Goal: Use online tool/utility: Utilize a website feature to perform a specific function

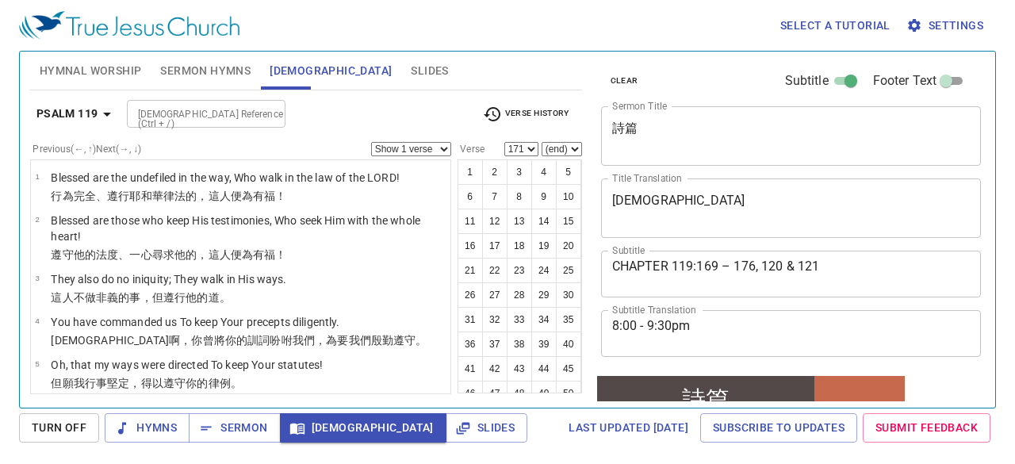
scroll to position [847, 0]
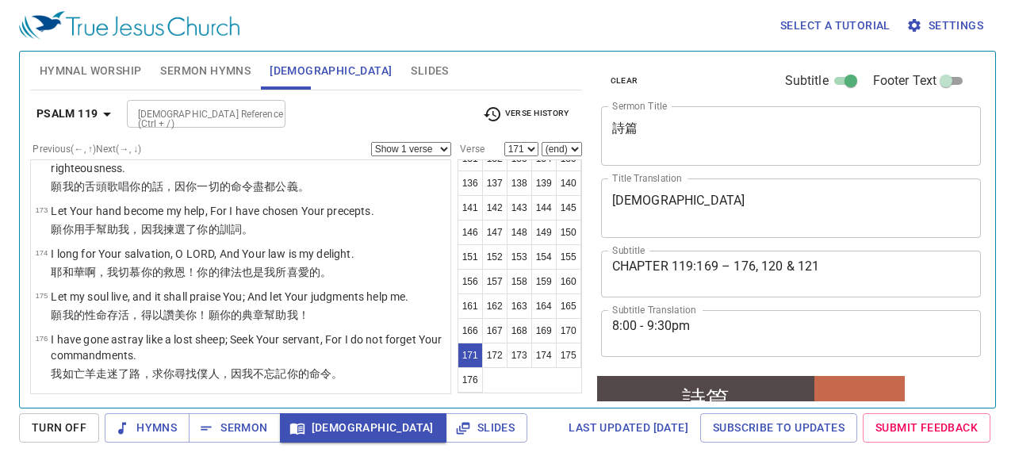
click at [507, 354] on button "172" at bounding box center [494, 354] width 25 height 25
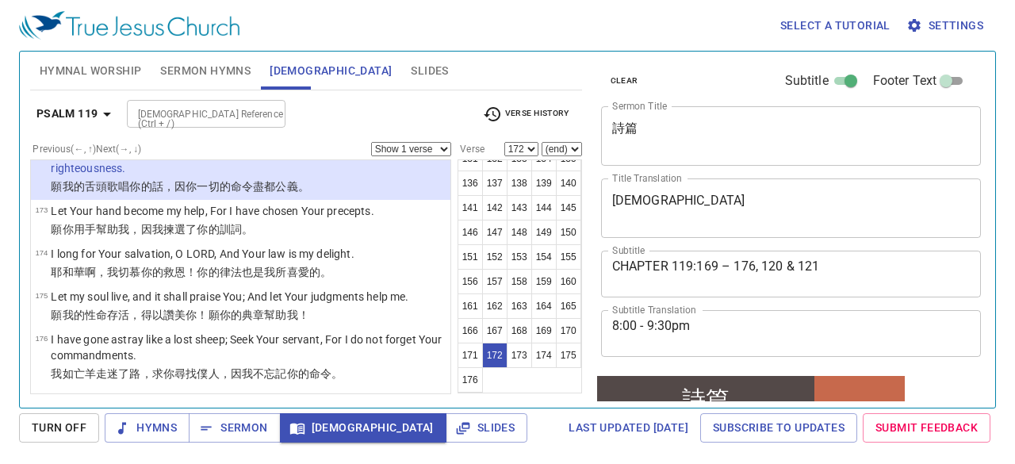
scroll to position [8317, 0]
click at [507, 368] on button "173" at bounding box center [519, 354] width 25 height 25
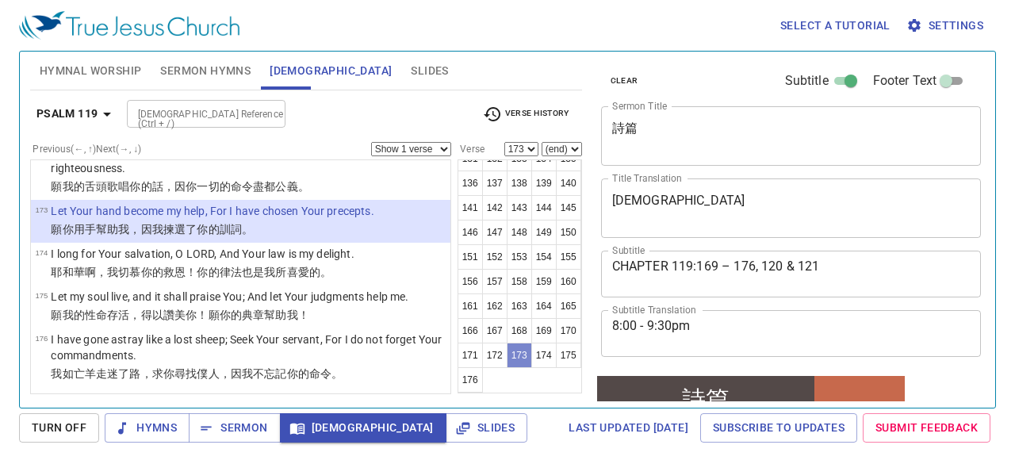
click at [507, 368] on button "173" at bounding box center [519, 354] width 25 height 25
click at [531, 368] on button "174" at bounding box center [543, 354] width 25 height 25
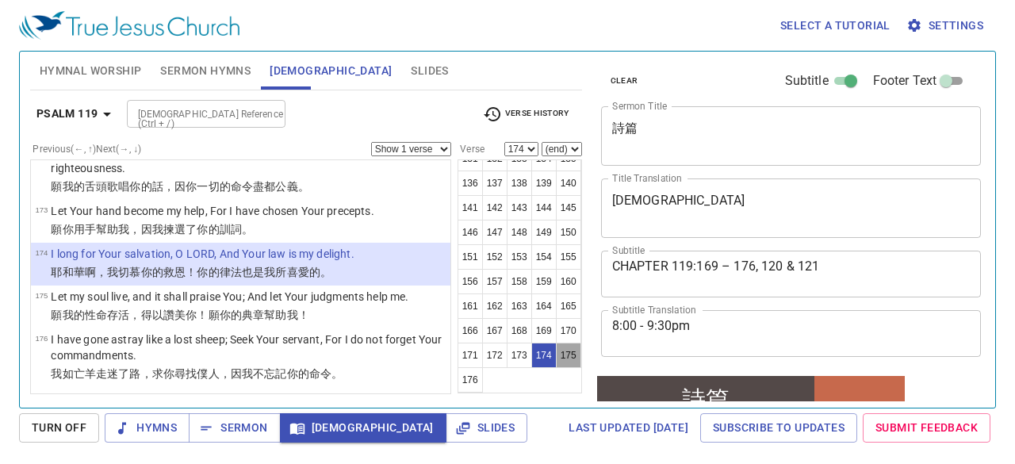
click at [556, 368] on button "175" at bounding box center [568, 354] width 25 height 25
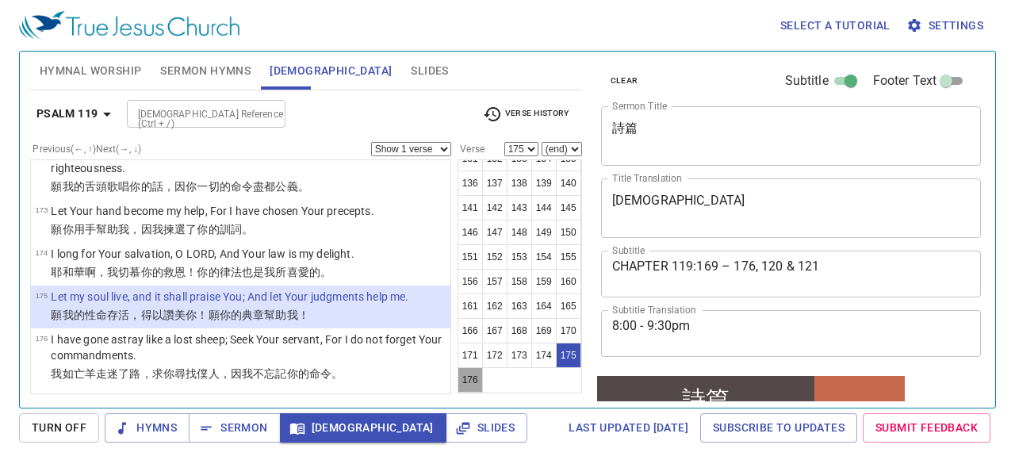
click at [483, 381] on button "176" at bounding box center [469, 379] width 25 height 25
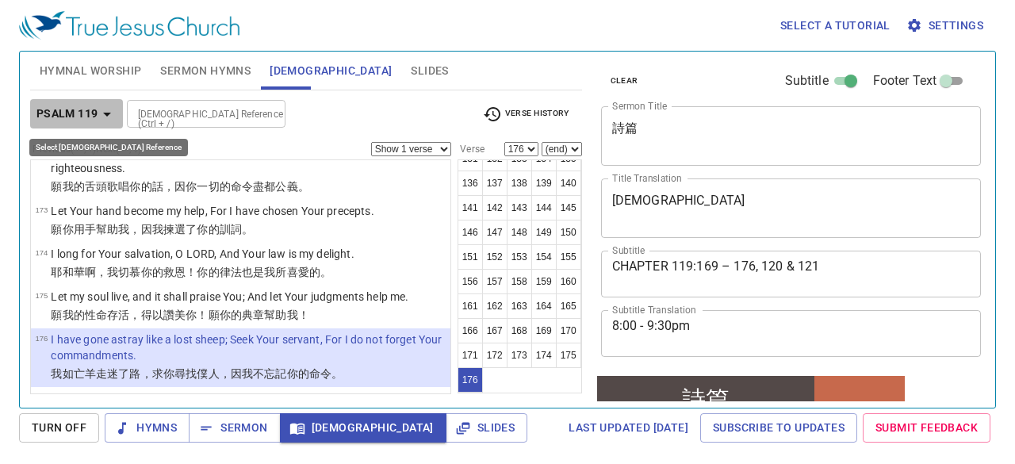
click at [105, 113] on icon "button" at bounding box center [107, 114] width 19 height 19
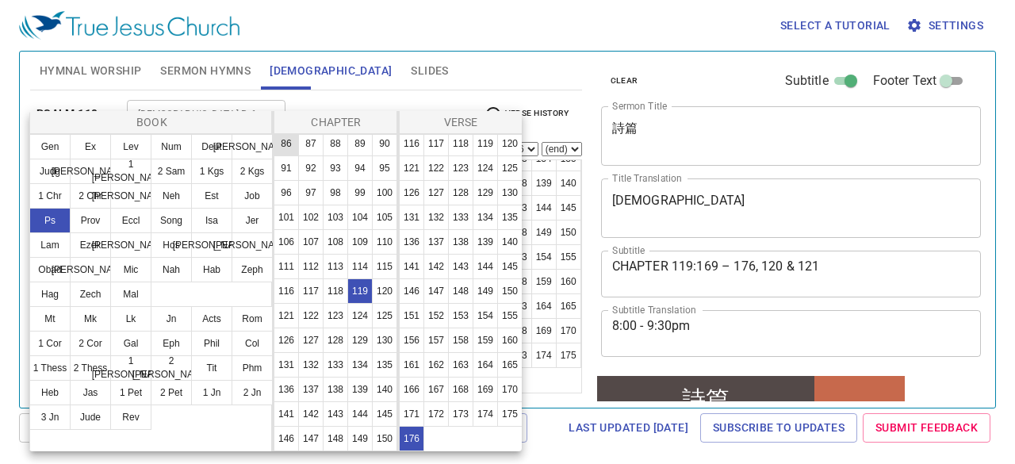
scroll to position [617, 0]
click at [0, 0] on button "120" at bounding box center [0, 0] width 0 height 0
select select "1"
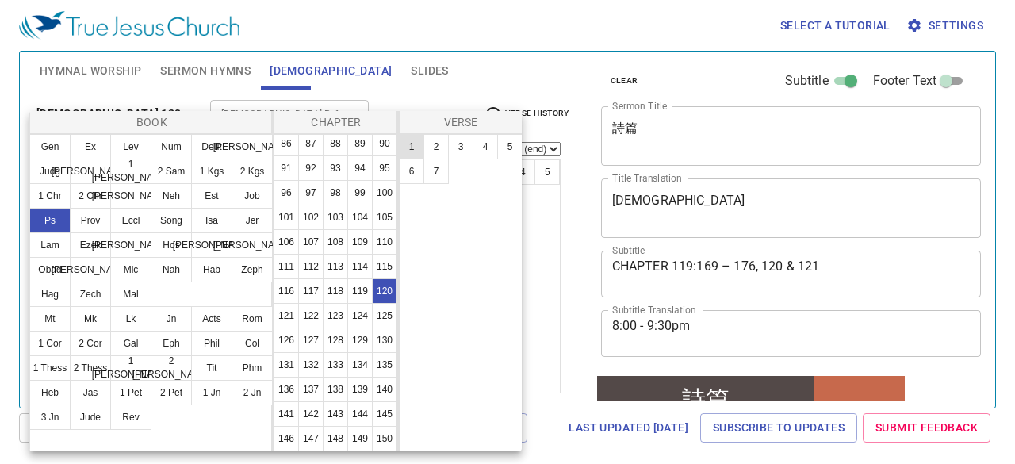
scroll to position [0, 0]
click at [0, 0] on button "1" at bounding box center [0, 0] width 0 height 0
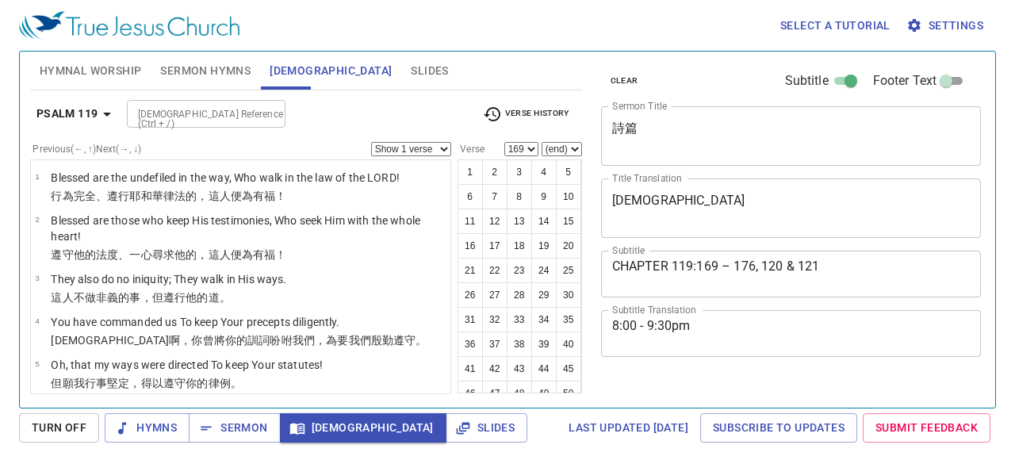
select select "169"
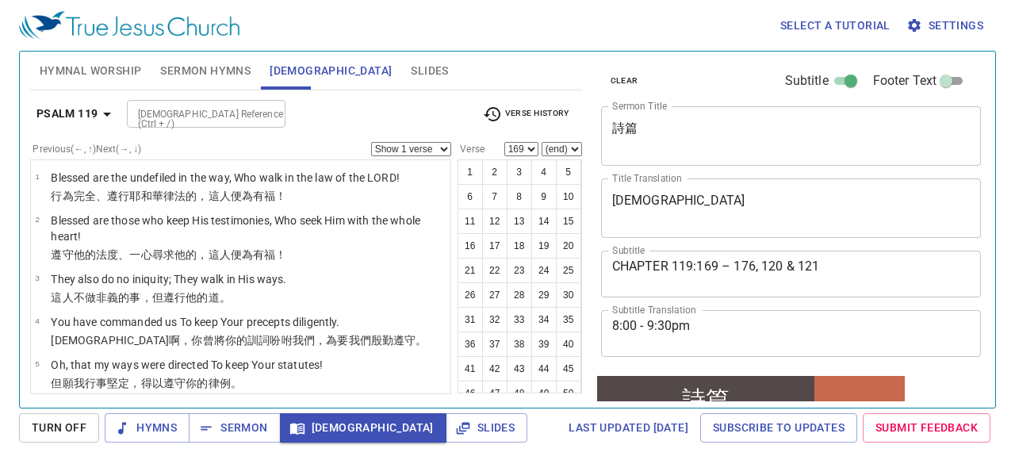
scroll to position [132, 0]
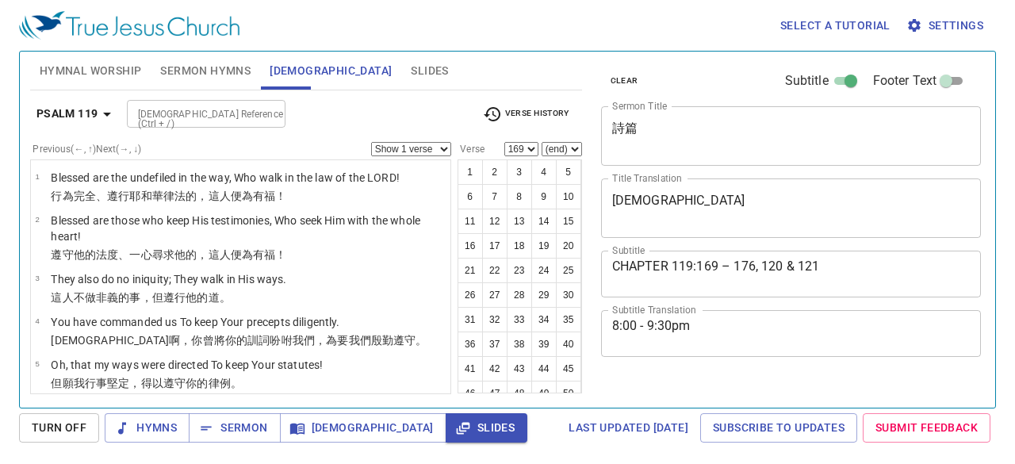
select select "169"
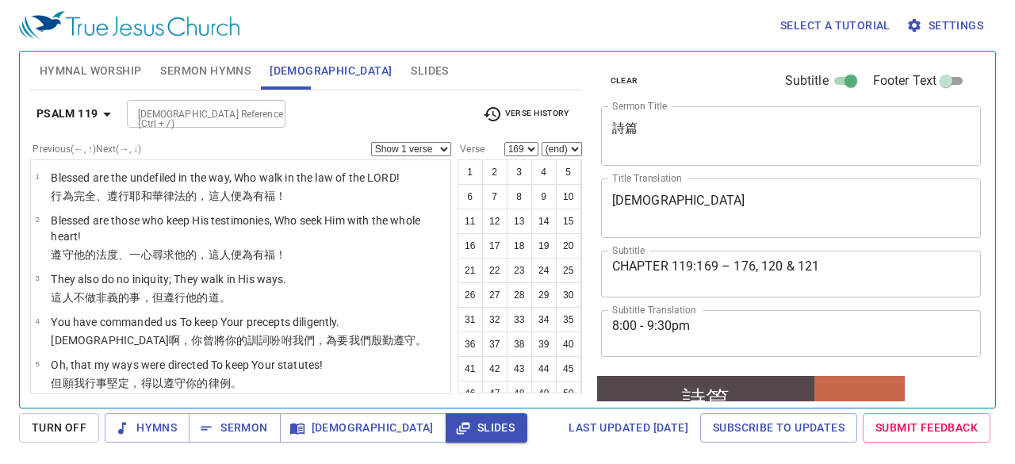
scroll to position [132, 0]
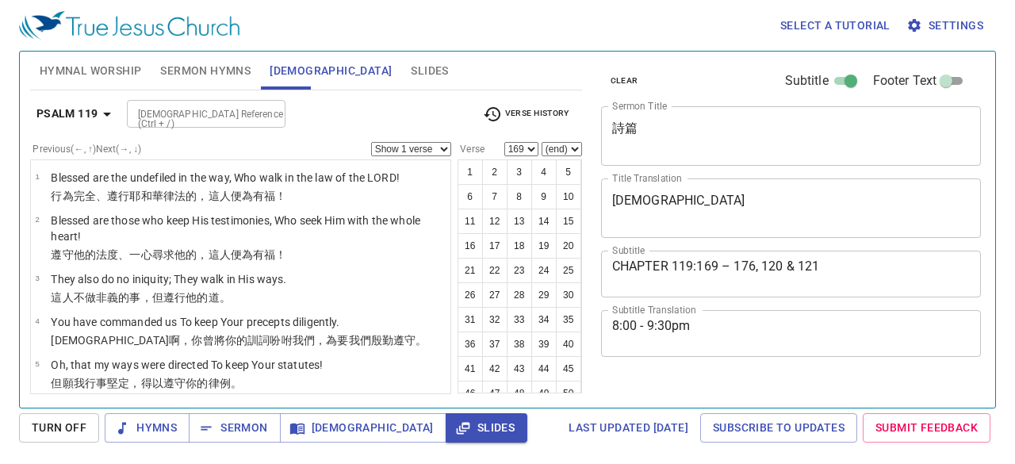
select select "169"
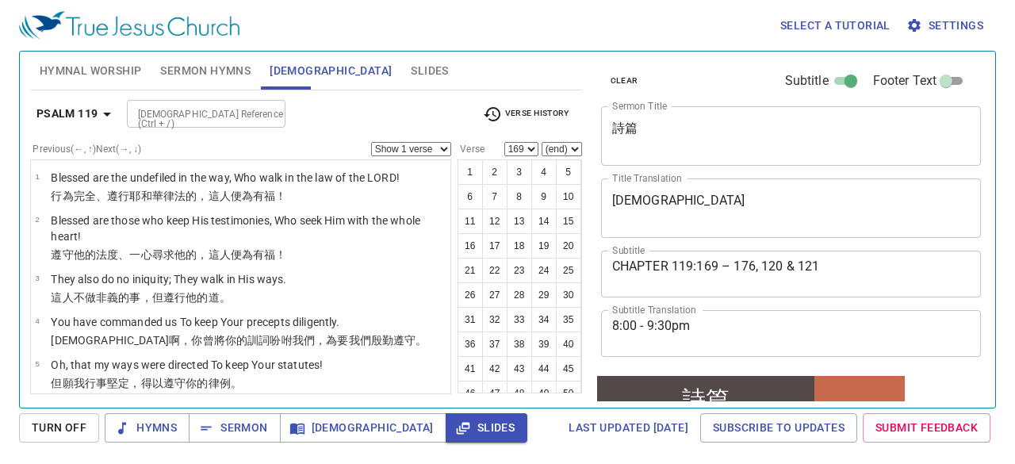
scroll to position [132, 0]
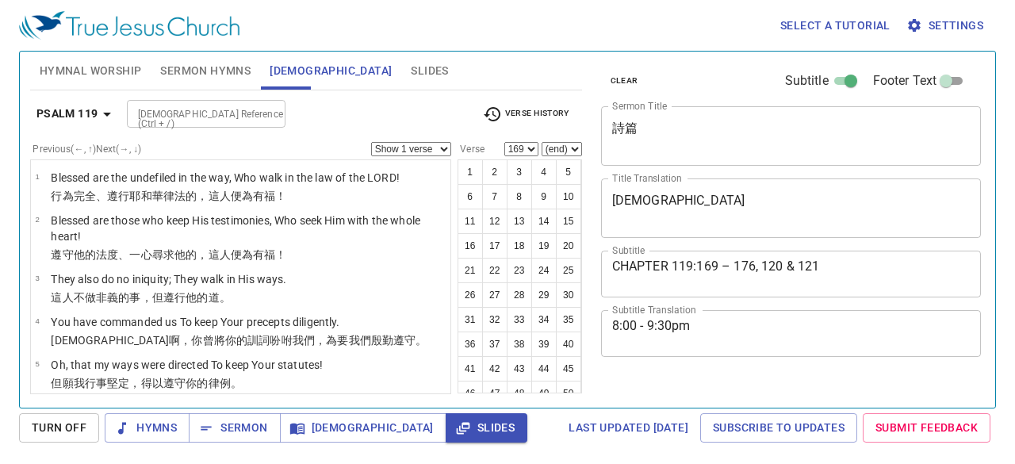
select select "169"
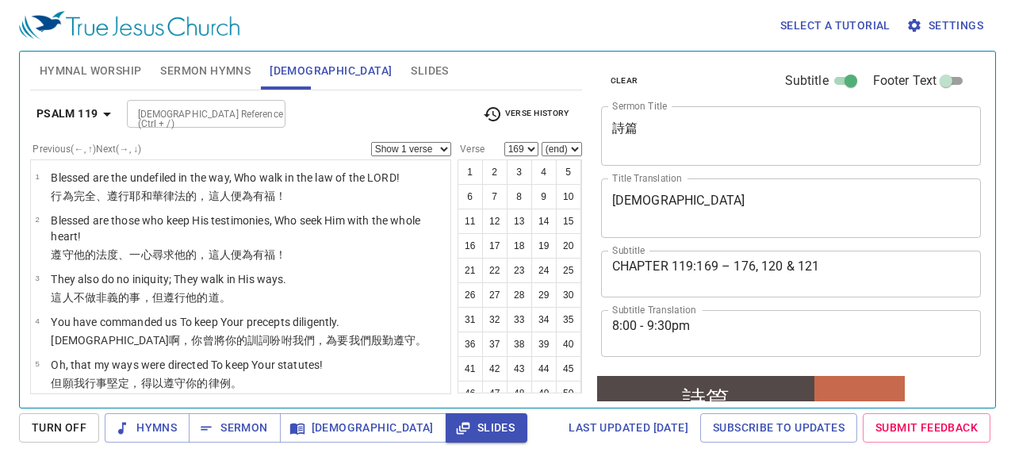
scroll to position [132, 0]
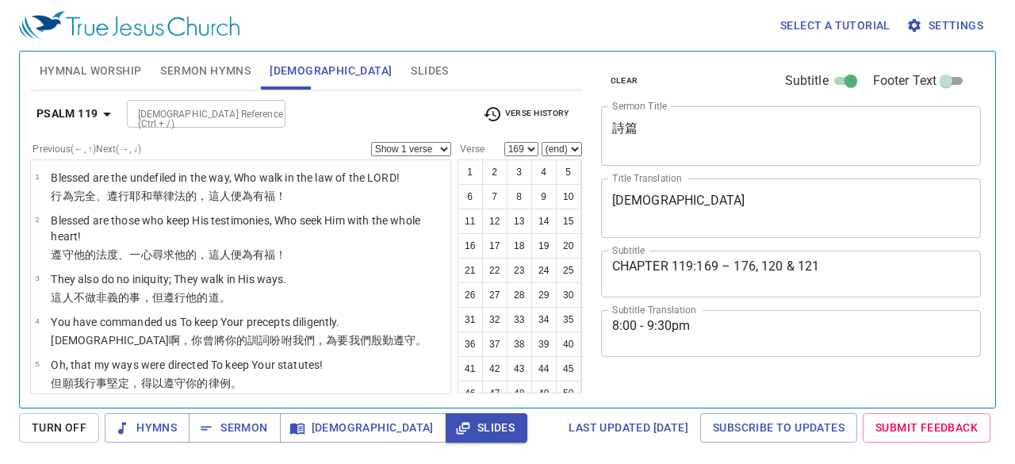
select select "169"
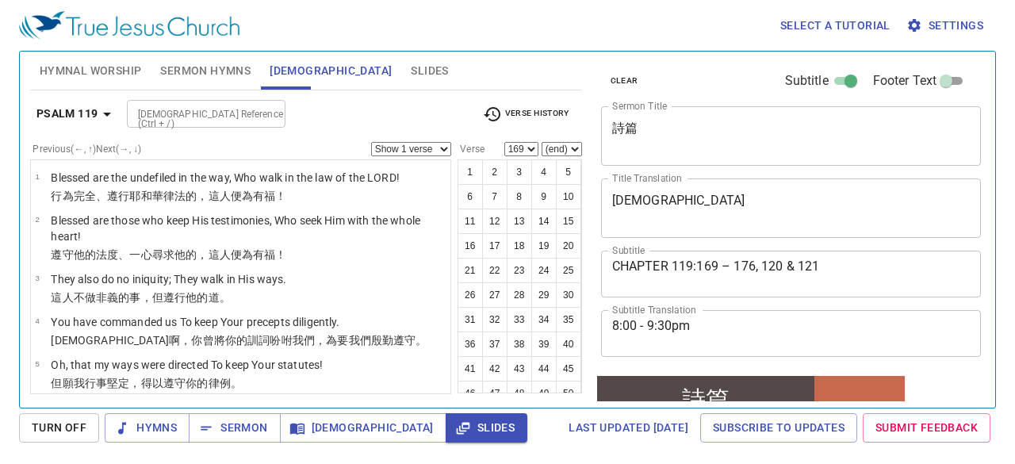
scroll to position [132, 0]
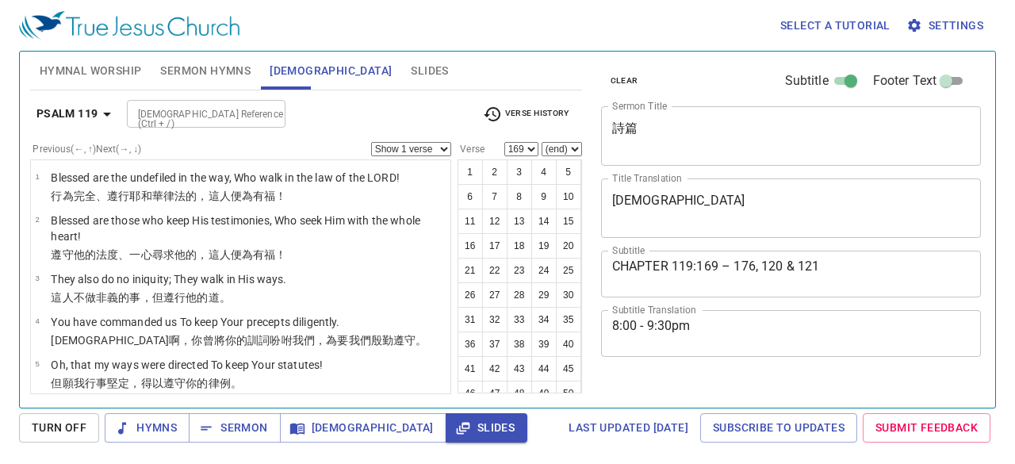
select select "169"
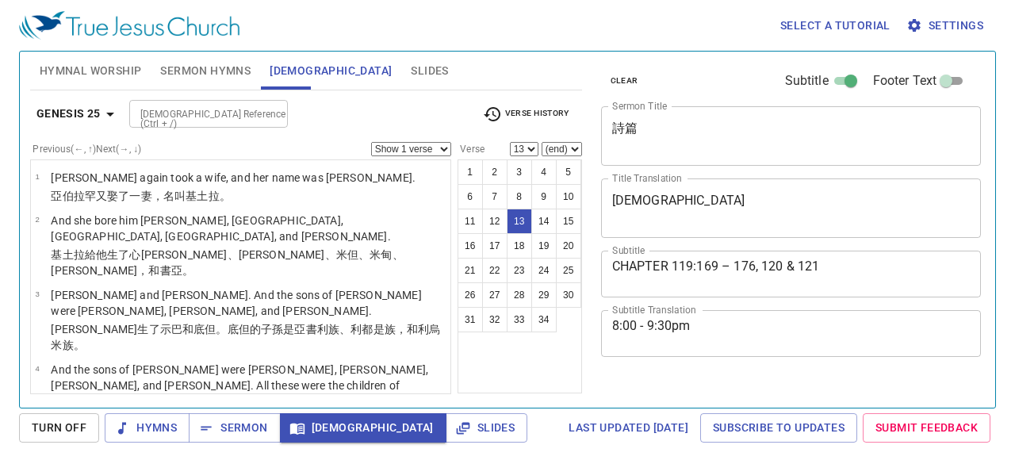
select select "13"
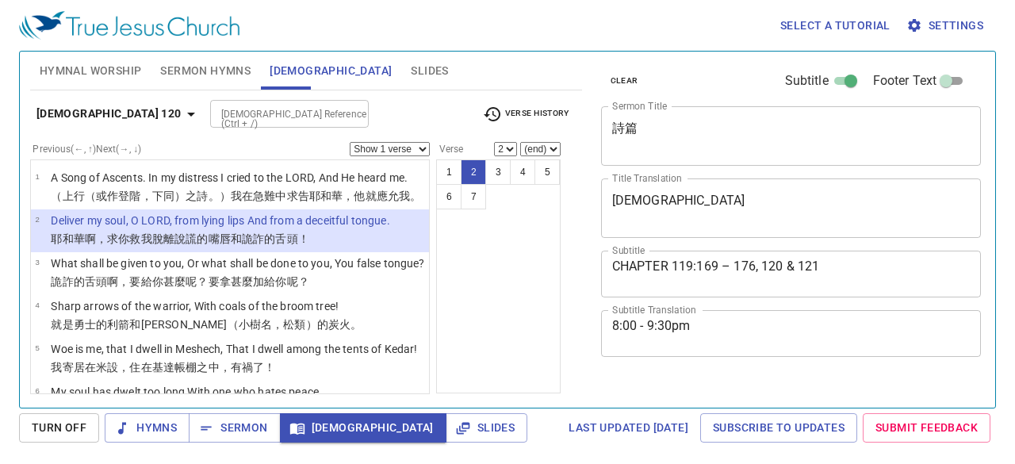
select select "2"
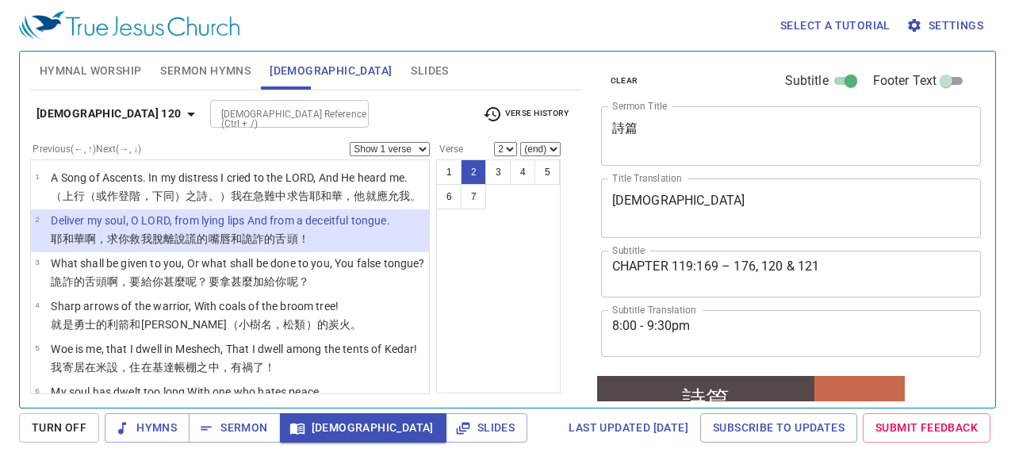
scroll to position [132, 0]
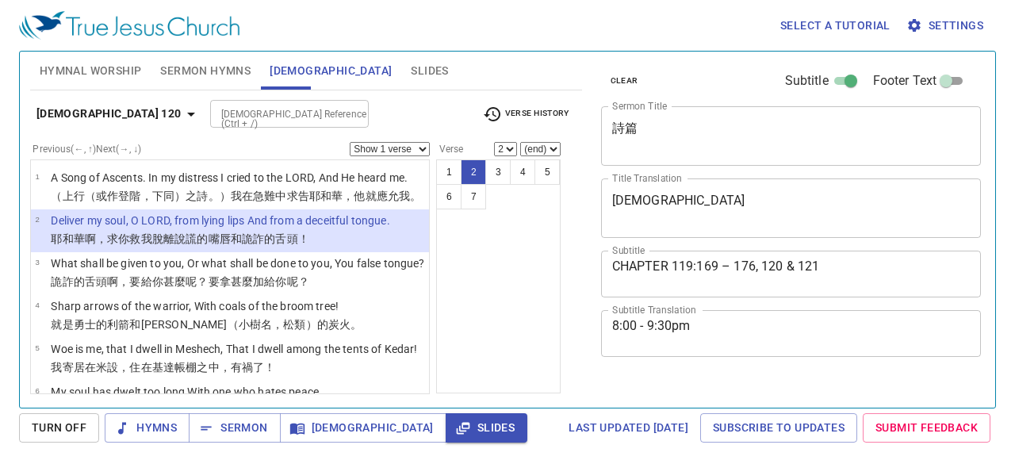
select select "2"
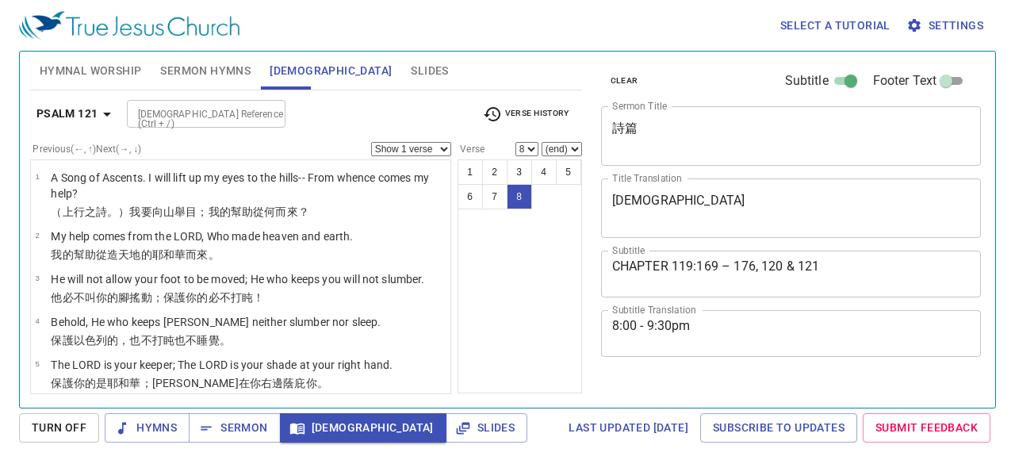
select select "8"
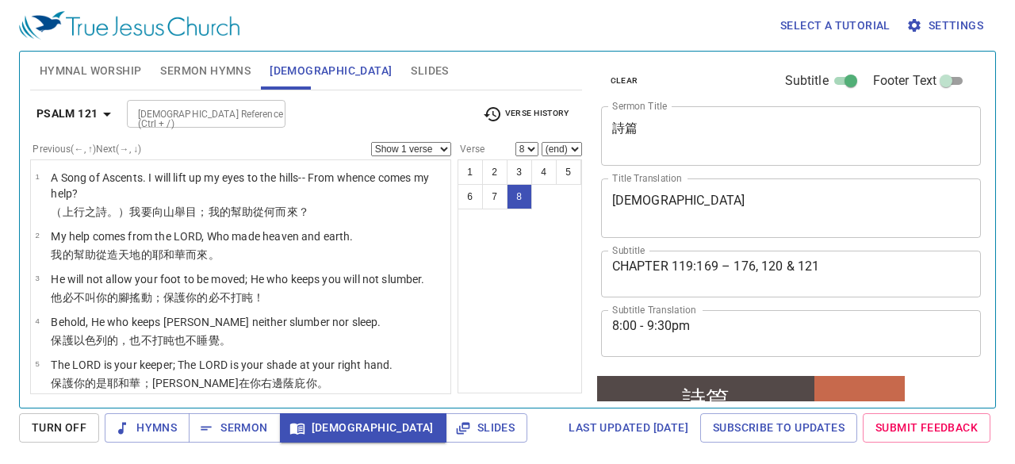
scroll to position [132, 0]
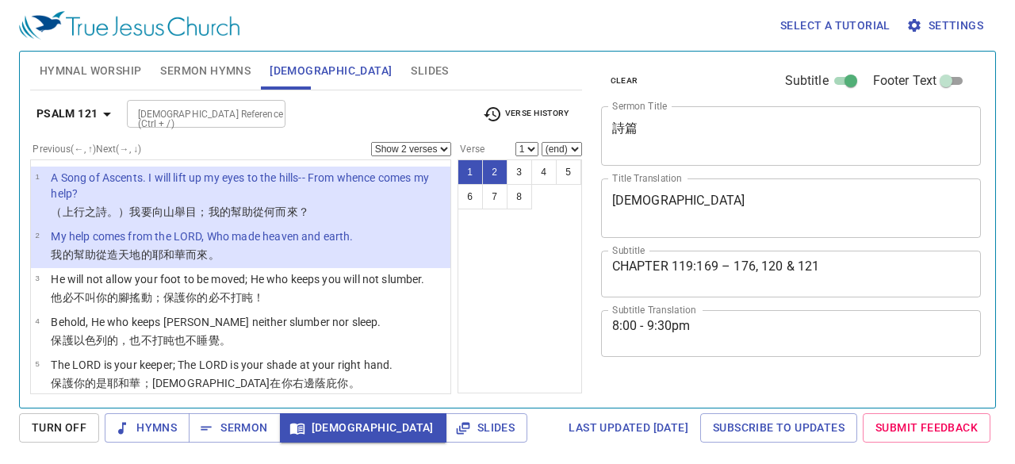
select select "2"
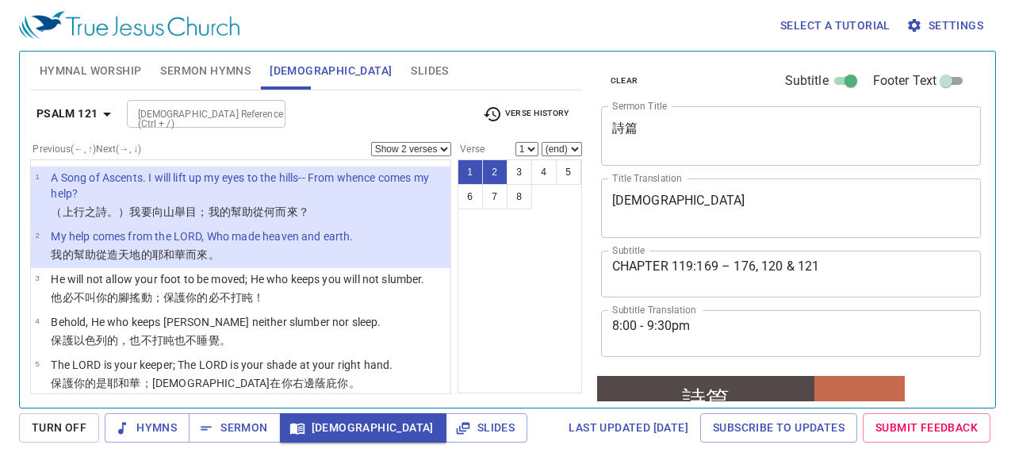
scroll to position [132, 0]
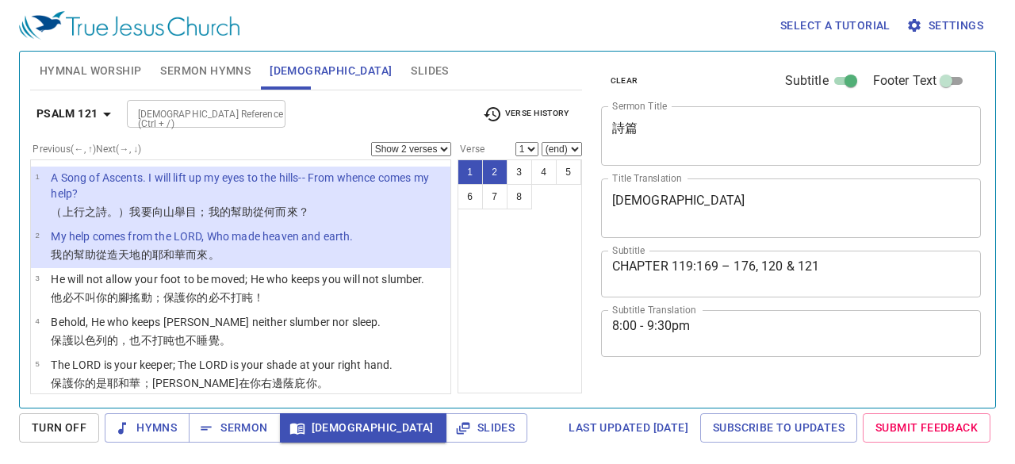
select select "2"
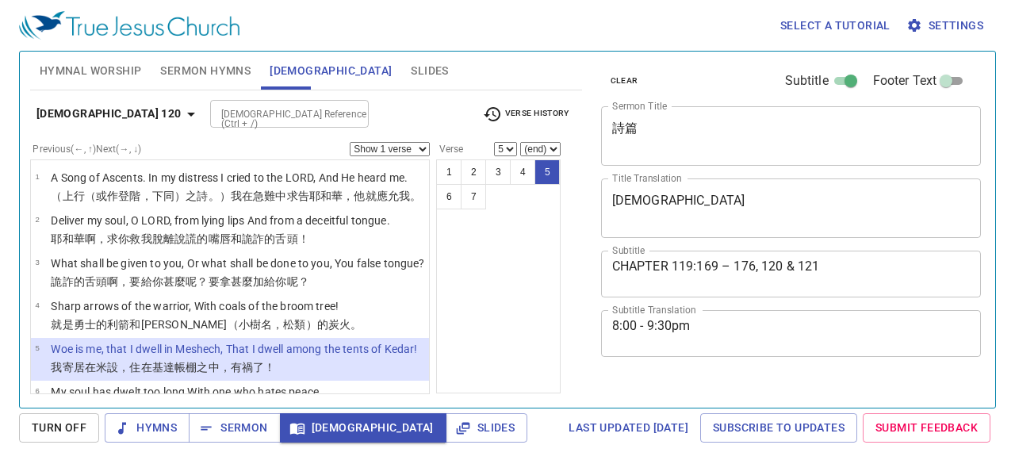
select select "5"
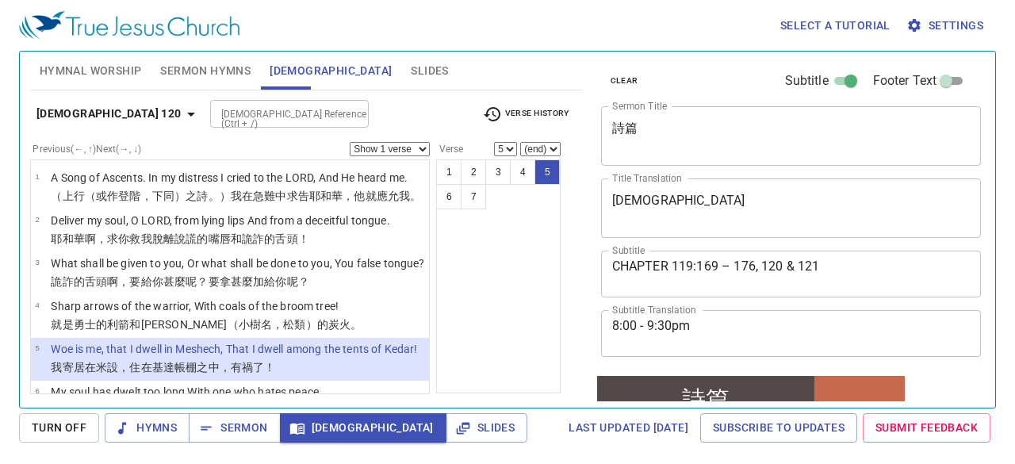
scroll to position [132, 0]
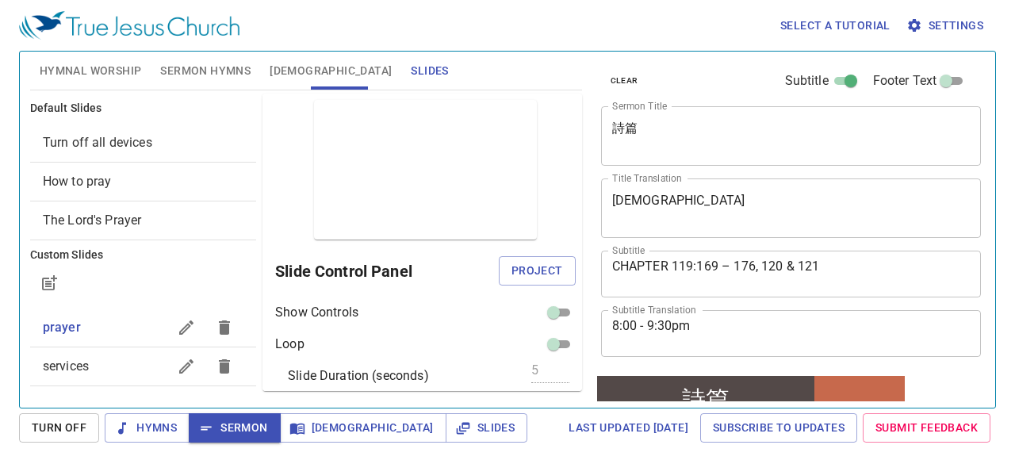
scroll to position [132, 0]
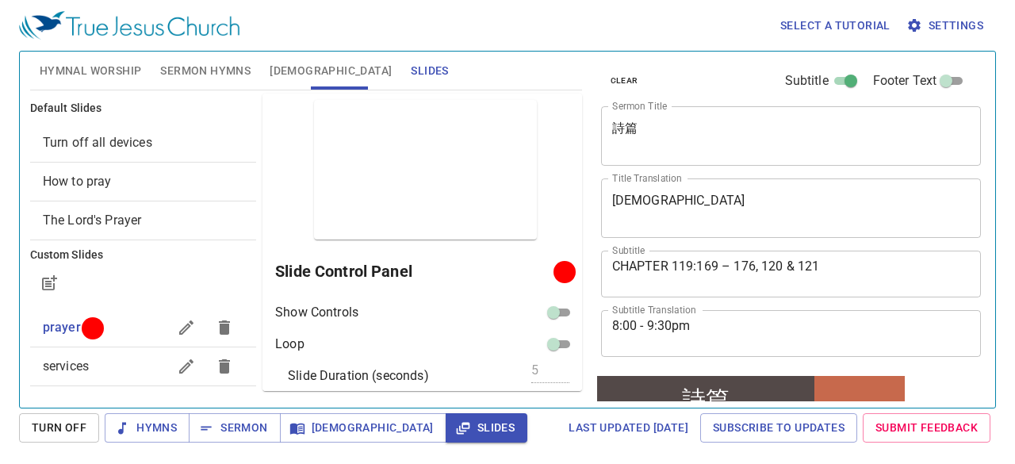
scroll to position [132, 0]
